Goal: Navigation & Orientation: Find specific page/section

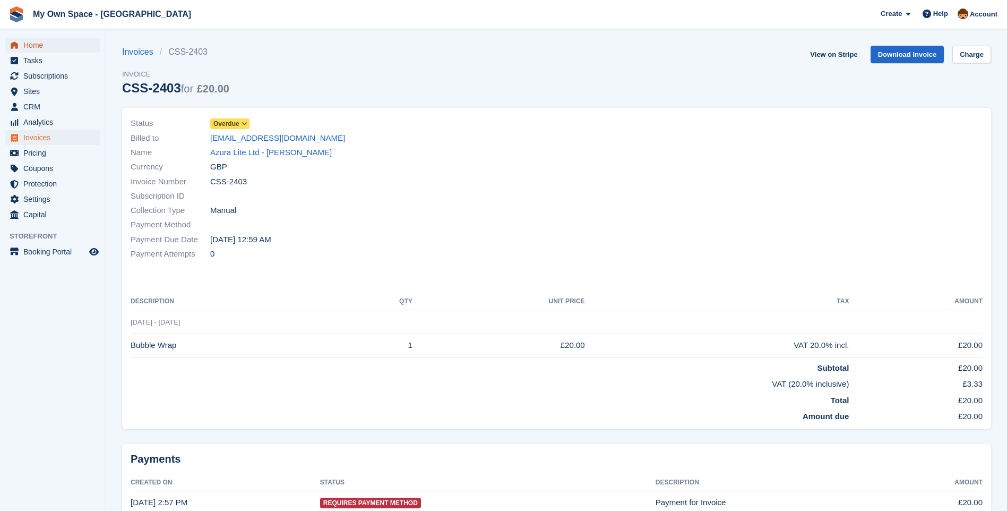
click at [29, 44] on span "Home" at bounding box center [55, 45] width 64 height 15
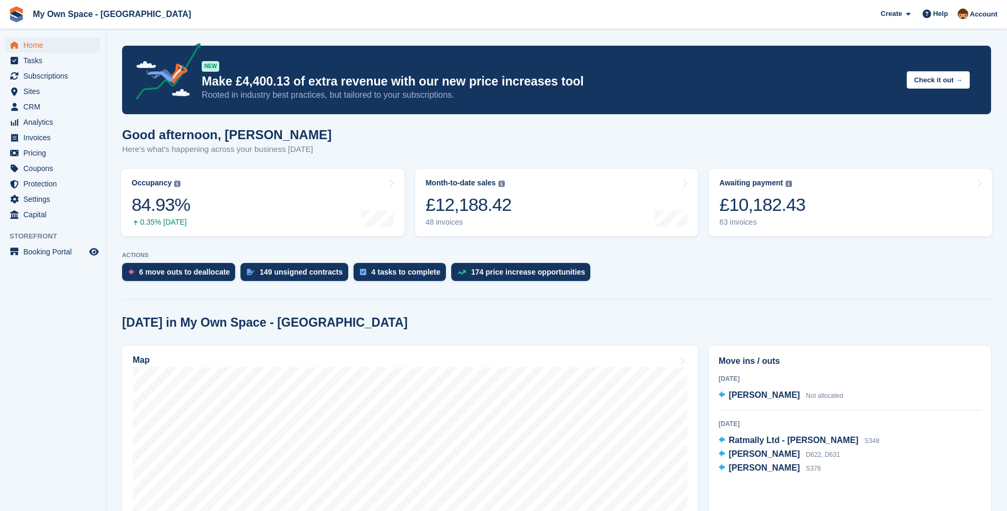
scroll to position [106, 0]
